Goal: Use online tool/utility: Utilize a website feature to perform a specific function

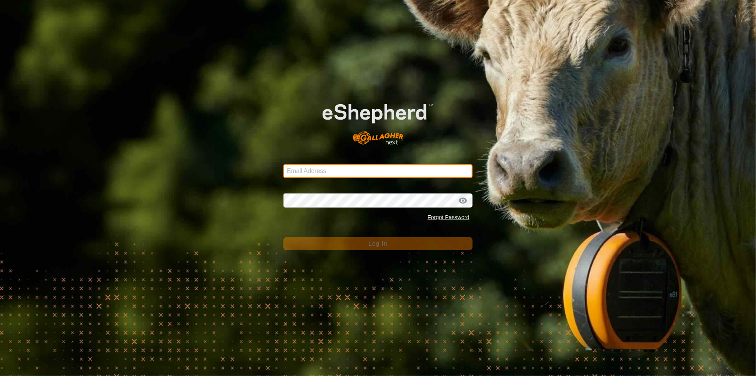
type input "[EMAIL_ADDRESS][DOMAIN_NAME]"
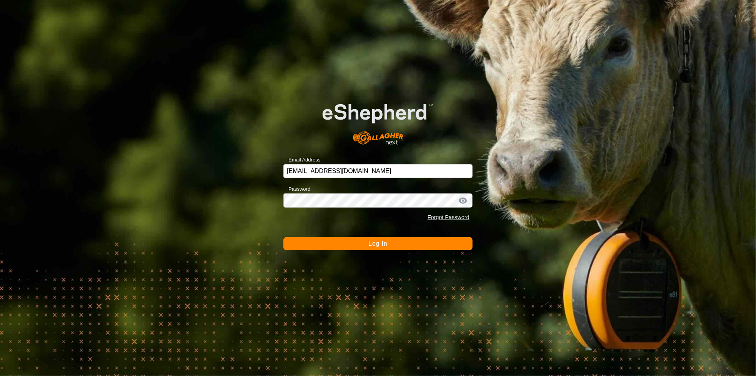
drag, startPoint x: 0, startPoint y: 0, endPoint x: 634, endPoint y: 168, distance: 655.8
click at [634, 168] on div "Email Address [EMAIL_ADDRESS][DOMAIN_NAME] Password Forgot Password Log In" at bounding box center [378, 188] width 756 height 376
click at [379, 243] on span "Log In" at bounding box center [378, 243] width 19 height 7
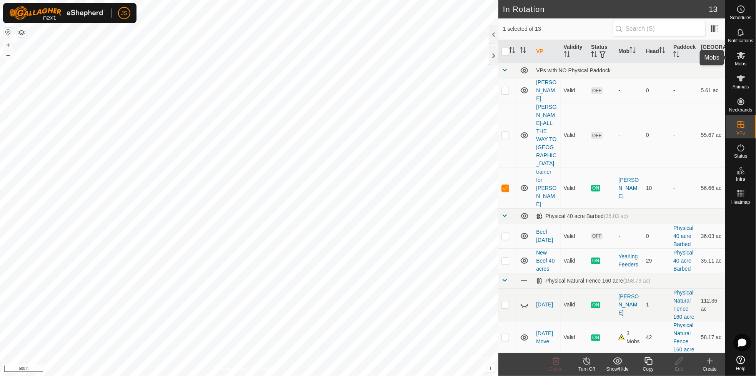
click at [740, 55] on icon at bounding box center [741, 55] width 9 height 9
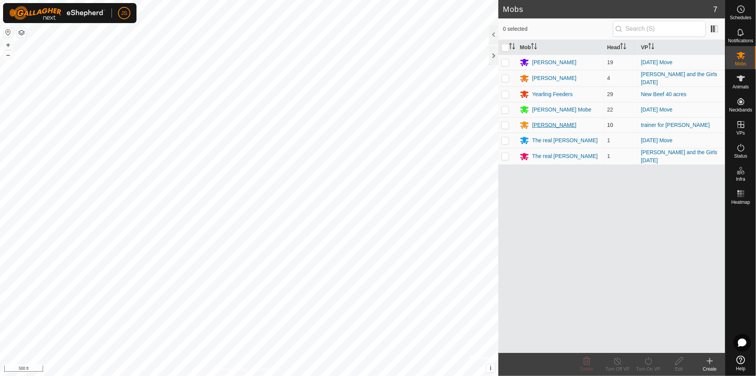
click at [540, 123] on div "[PERSON_NAME]" at bounding box center [554, 125] width 44 height 8
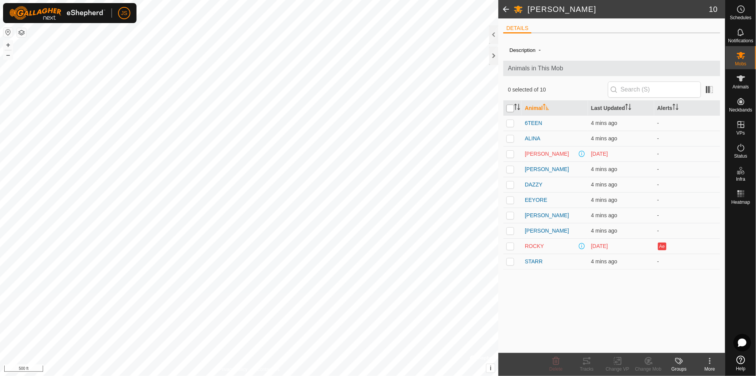
click at [509, 110] on input "checkbox" at bounding box center [511, 109] width 8 height 8
checkbox input "true"
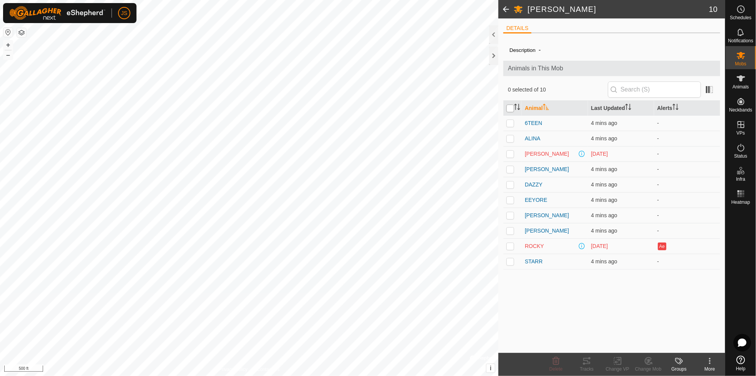
checkbox input "true"
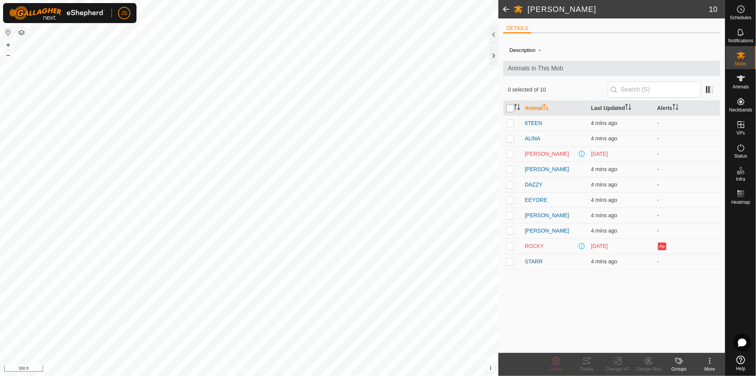
checkbox input "true"
click at [588, 360] on icon at bounding box center [586, 361] width 9 height 9
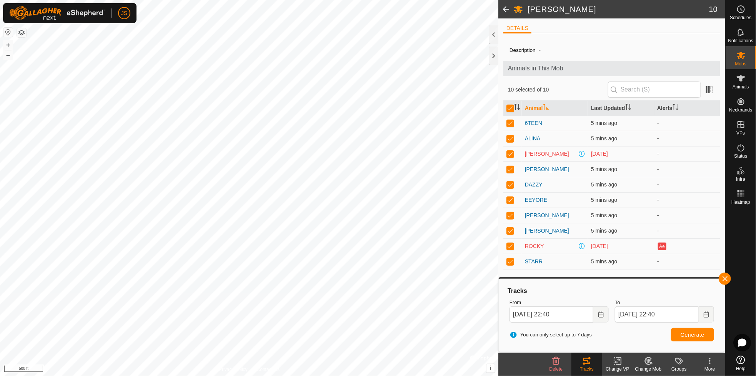
click at [507, 252] on td at bounding box center [513, 246] width 18 height 15
checkbox input "false"
click at [587, 364] on icon at bounding box center [587, 361] width 7 height 6
click at [587, 362] on icon at bounding box center [586, 361] width 9 height 9
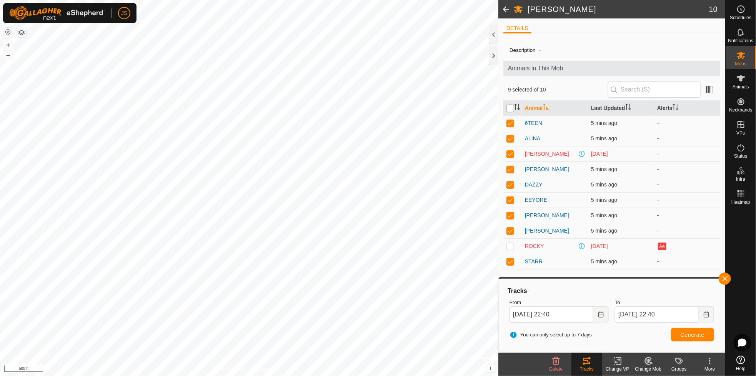
click at [510, 105] on input "checkbox" at bounding box center [511, 109] width 8 height 8
checkbox input "true"
click at [588, 365] on icon at bounding box center [586, 361] width 9 height 9
click at [587, 362] on icon at bounding box center [586, 361] width 9 height 9
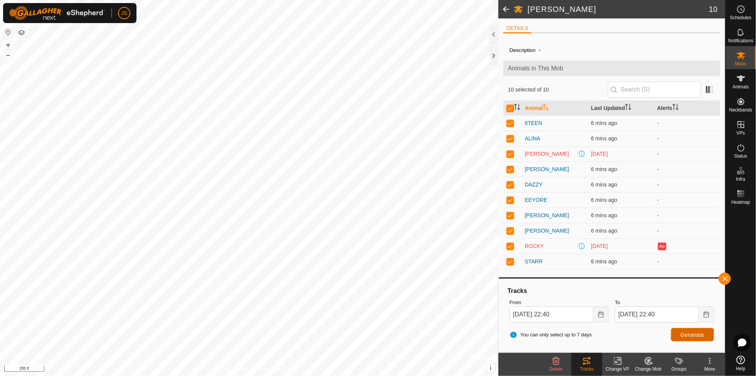
click at [695, 334] on span "Generate" at bounding box center [693, 335] width 24 height 6
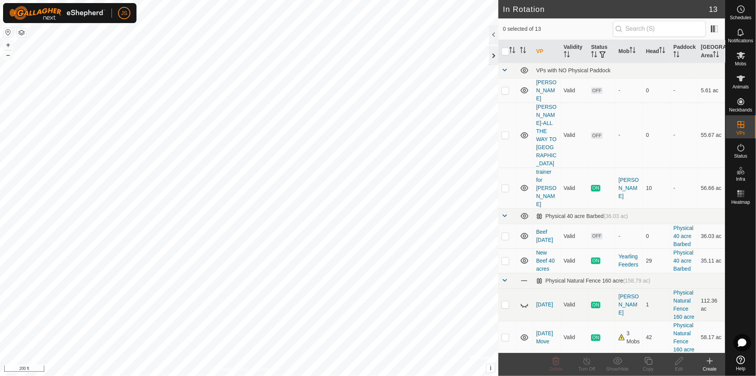
checkbox input "true"
